Goal: Navigation & Orientation: Find specific page/section

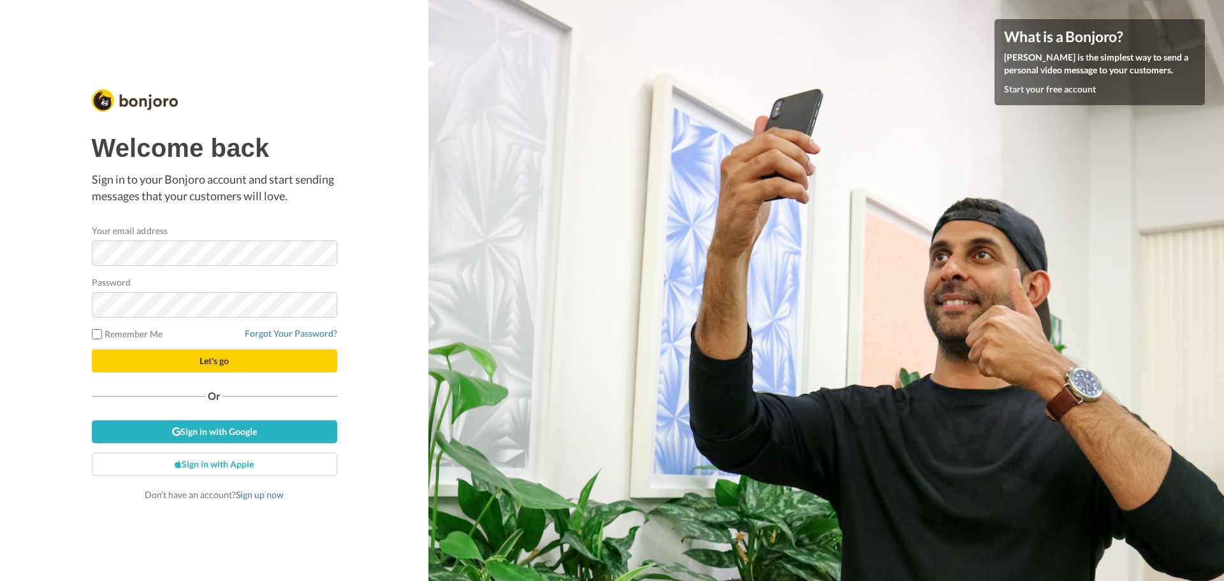
click at [36, 266] on div "Welcome back Sign in to your Bonjoro account and start sending messages that yo…" at bounding box center [214, 290] width 428 height 581
click at [92, 349] on button "Let's go" at bounding box center [214, 360] width 245 height 23
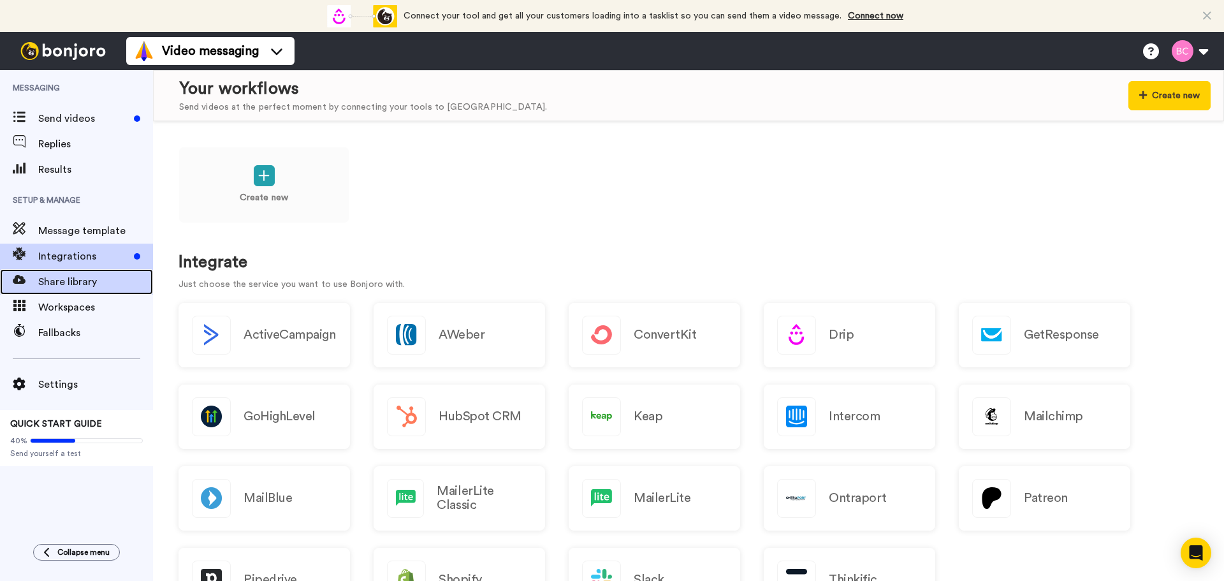
click at [105, 293] on div "Share library" at bounding box center [76, 281] width 153 height 25
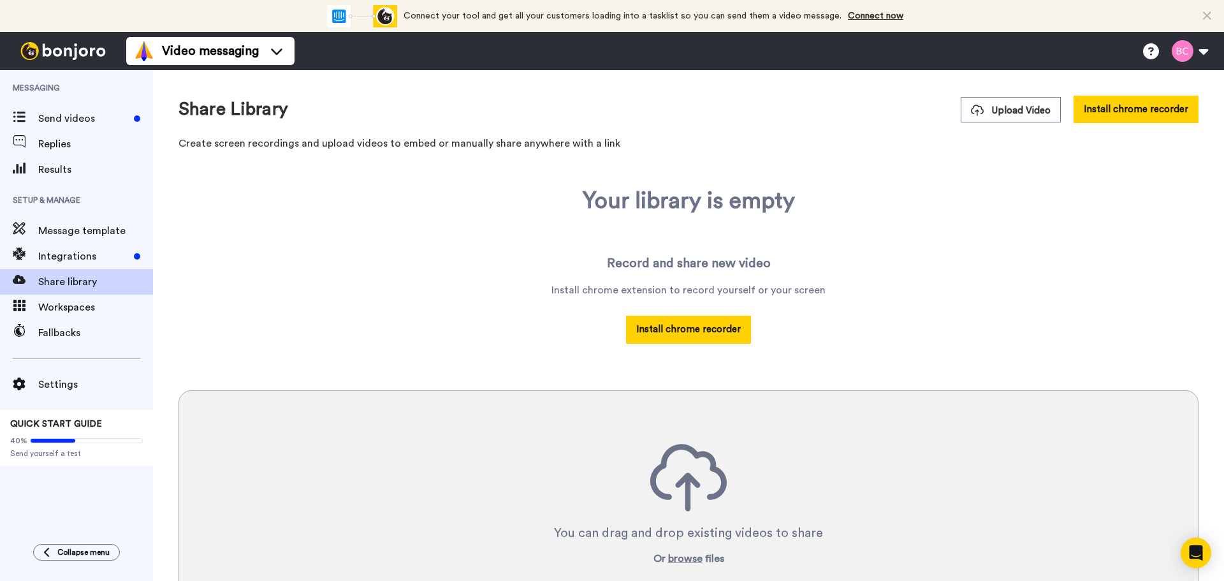
scroll to position [126, 0]
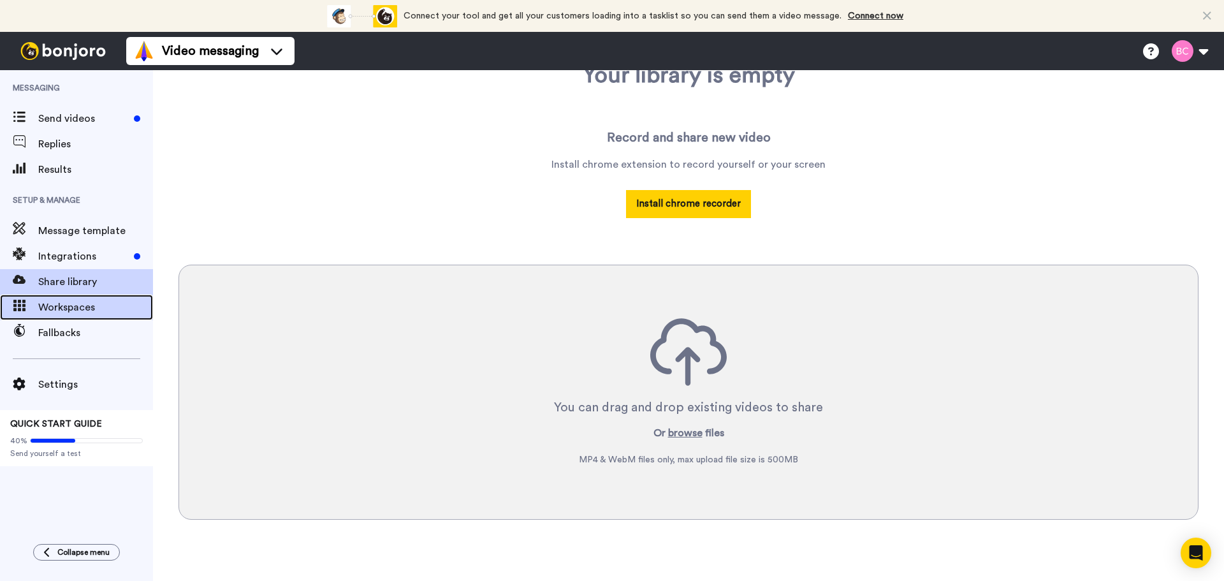
click at [85, 311] on span "Workspaces" at bounding box center [95, 307] width 115 height 15
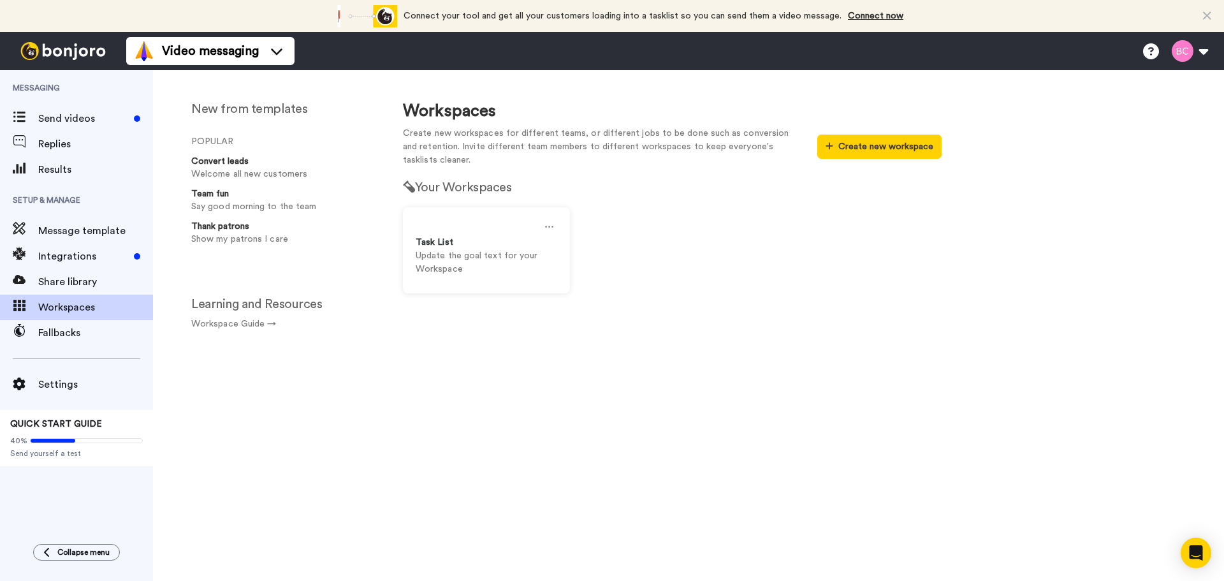
click at [1209, 12] on icon at bounding box center [1207, 16] width 8 height 13
